Goal: Browse casually: Explore the website without a specific task or goal

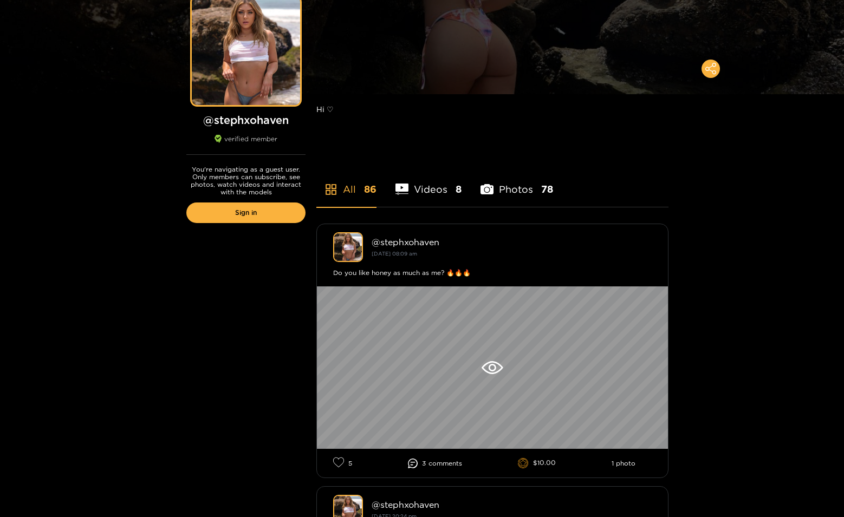
scroll to position [111, 0]
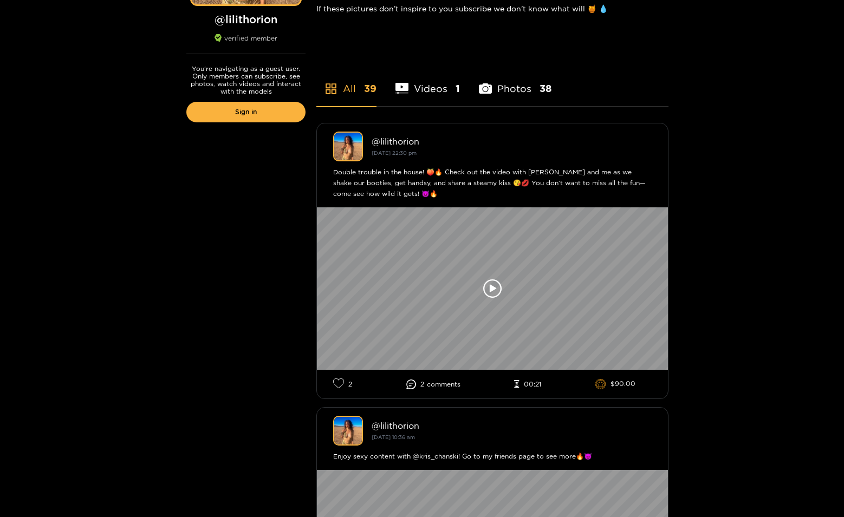
scroll to position [258, 0]
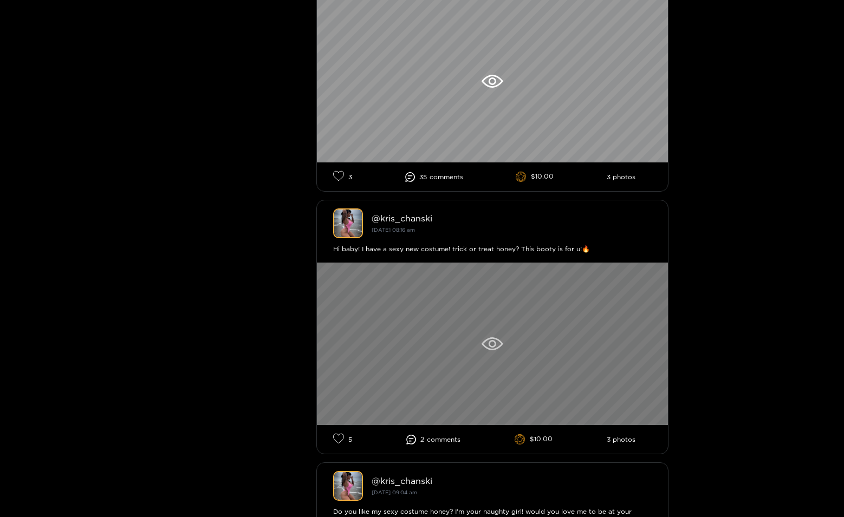
scroll to position [368, 0]
